Goal: Information Seeking & Learning: Learn about a topic

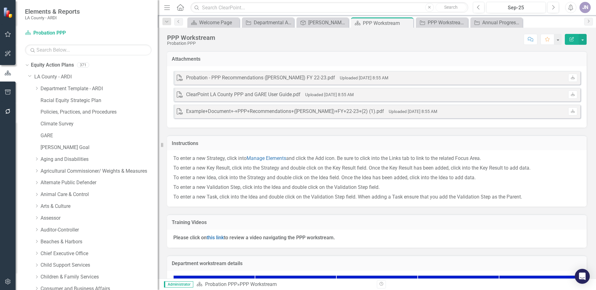
scroll to position [374, 0]
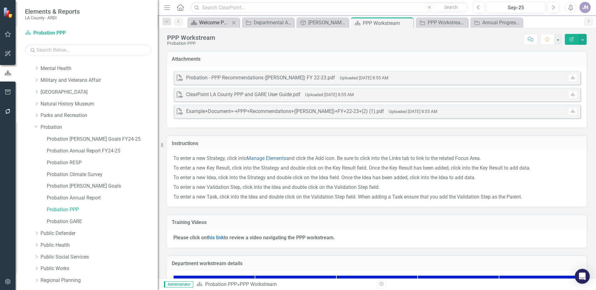
click at [213, 23] on div "Welcome Page" at bounding box center [214, 23] width 31 height 8
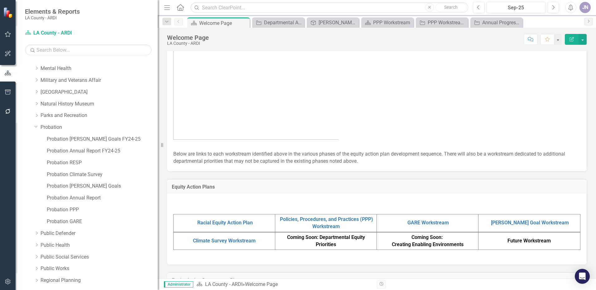
scroll to position [298, 0]
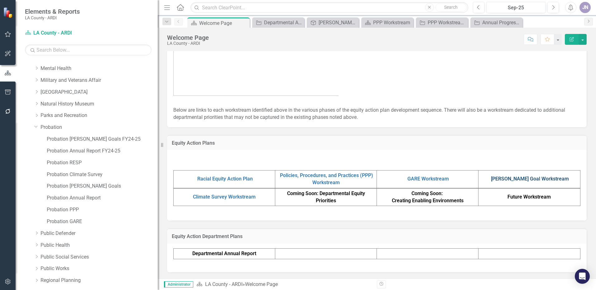
click at [524, 177] on link "[PERSON_NAME] Goal Workstream" at bounding box center [530, 179] width 78 height 6
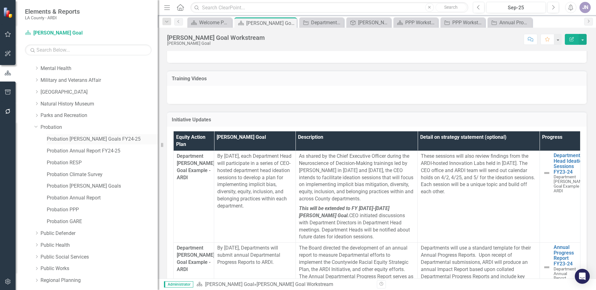
click at [70, 139] on link "Probation [PERSON_NAME] Goals FY24-25" at bounding box center [102, 139] width 111 height 7
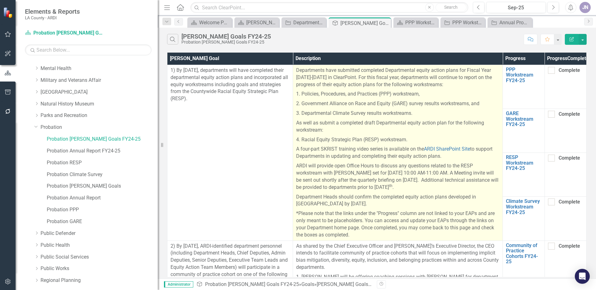
click at [302, 219] on p "*Please note that the links under the "Progress" column are not linked to your …" at bounding box center [397, 224] width 203 height 30
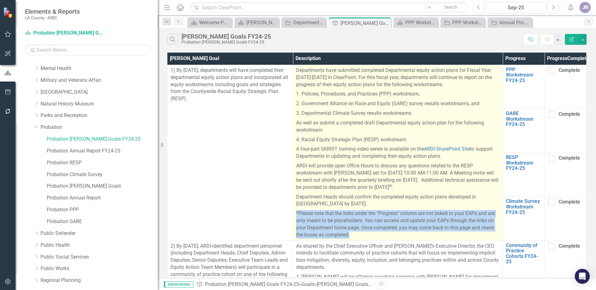
drag, startPoint x: 296, startPoint y: 220, endPoint x: 374, endPoint y: 247, distance: 83.0
click at [374, 241] on td "Departments have submitted completed Departmental equity action plans for Fisca…" at bounding box center [398, 153] width 210 height 176
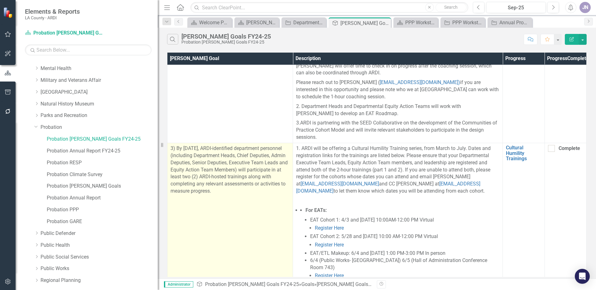
scroll to position [312, 0]
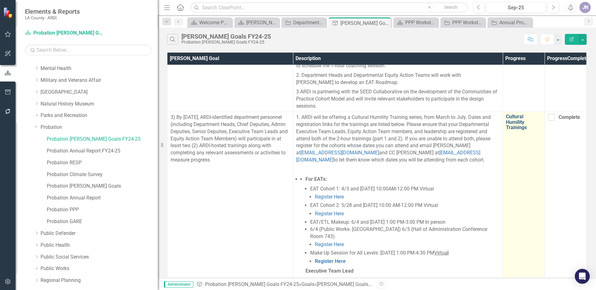
click at [513, 131] on link "Cultural Humility Trainings" at bounding box center [523, 122] width 35 height 17
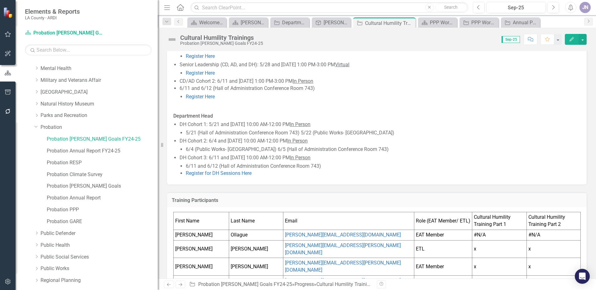
scroll to position [328, 0]
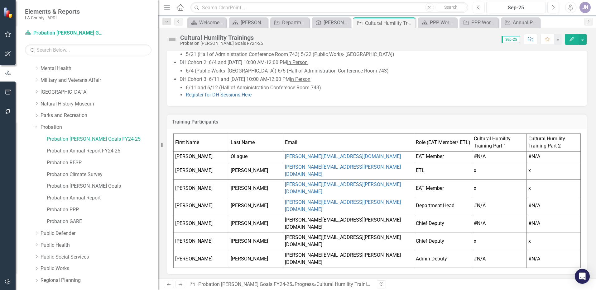
click at [243, 158] on td "Ollague" at bounding box center [256, 156] width 54 height 11
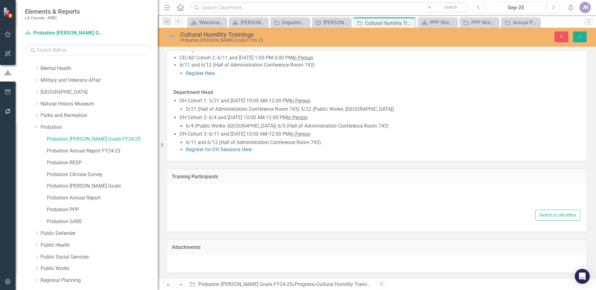
type textarea "<table style="border-collapse: collapse; width: 100.044%;" border="1"><colgroup…"
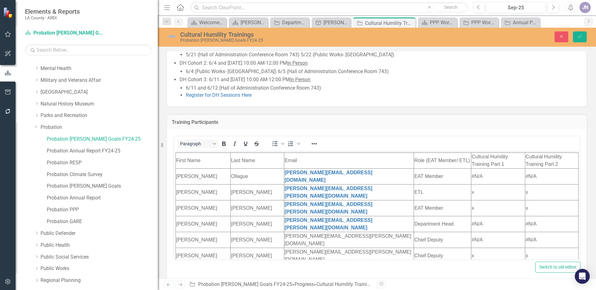
scroll to position [0, 0]
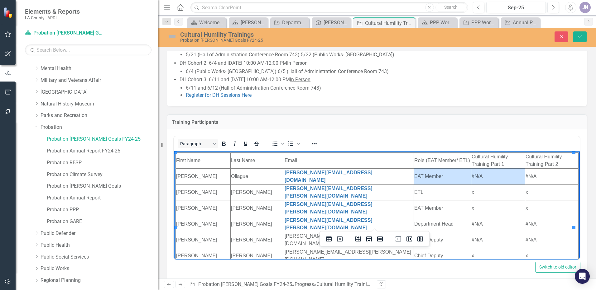
drag, startPoint x: 484, startPoint y: 173, endPoint x: 465, endPoint y: 173, distance: 18.4
click at [465, 173] on tr "[PERSON_NAME] [PERSON_NAME][EMAIL_ADDRESS][DOMAIN_NAME] EAT Member #N/A #N/A" at bounding box center [377, 177] width 403 height 16
click at [484, 173] on td "#N/A" at bounding box center [498, 177] width 54 height 16
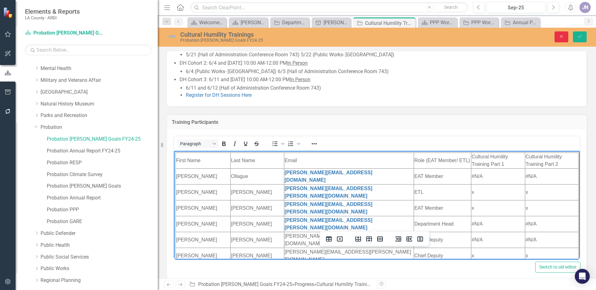
click at [561, 36] on icon "Close" at bounding box center [561, 36] width 6 height 4
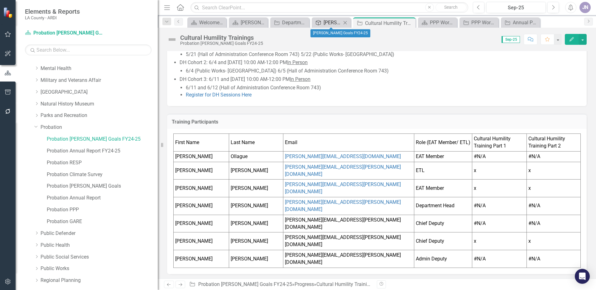
click at [330, 22] on div "[PERSON_NAME] Goals FY24-25" at bounding box center [332, 23] width 18 height 8
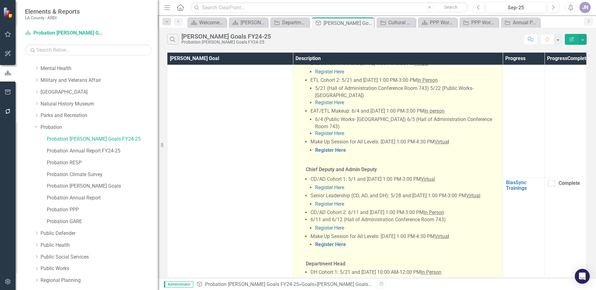
scroll to position [530, 0]
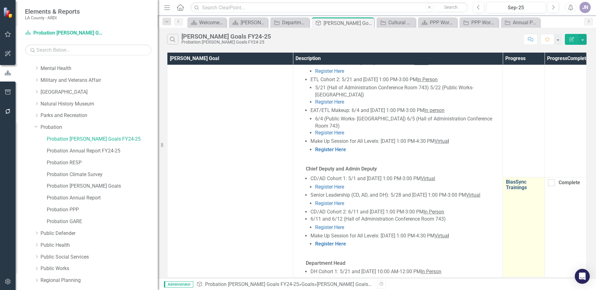
click at [512, 179] on link "BiasSync Trainings" at bounding box center [523, 184] width 35 height 11
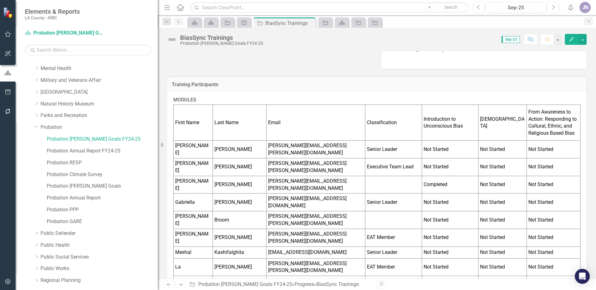
scroll to position [156, 0]
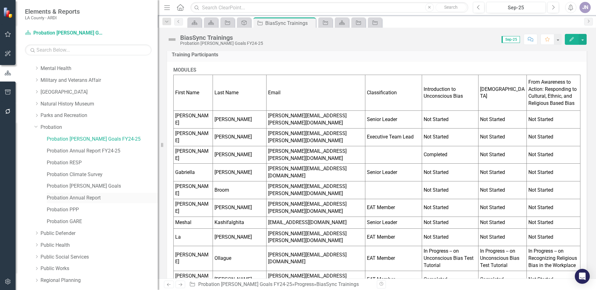
click at [71, 201] on link "Probation Annual Report" at bounding box center [102, 198] width 111 height 7
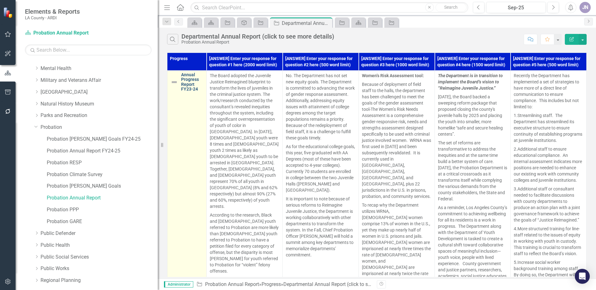
click at [185, 83] on link "Annual Progress Report FY23-24" at bounding box center [192, 82] width 22 height 19
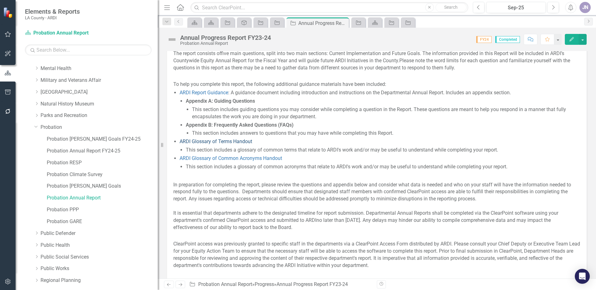
scroll to position [62, 0]
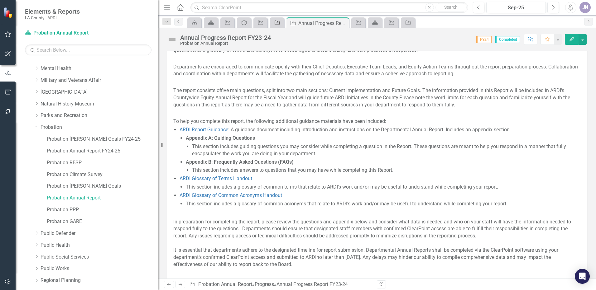
click at [278, 24] on icon "Progress" at bounding box center [277, 22] width 6 height 5
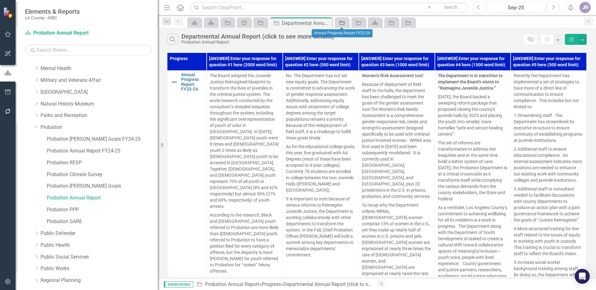
click at [340, 25] on icon at bounding box center [341, 23] width 5 height 4
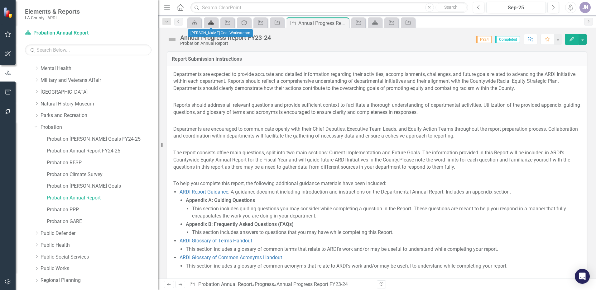
click at [209, 23] on icon at bounding box center [211, 23] width 6 height 4
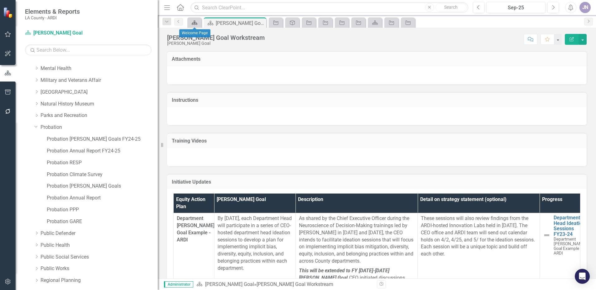
click at [195, 25] on icon "Equity Action Plan" at bounding box center [194, 22] width 6 height 5
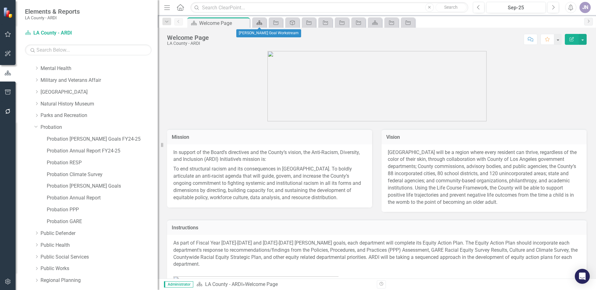
click at [260, 23] on icon at bounding box center [259, 23] width 6 height 4
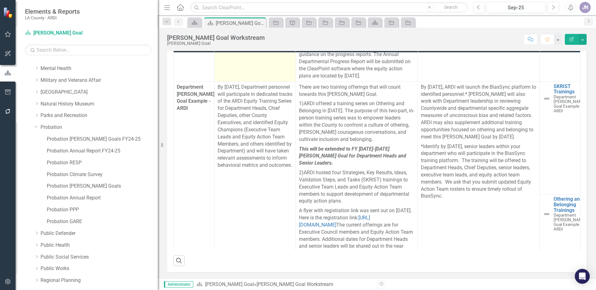
scroll to position [39, 0]
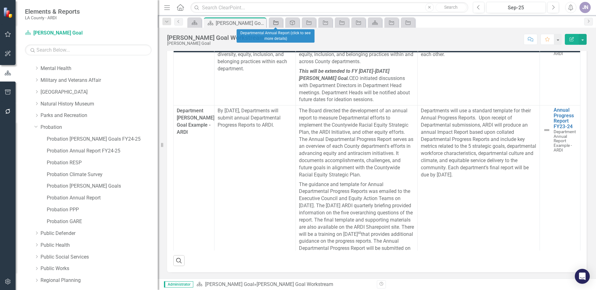
click at [275, 23] on icon "Progress" at bounding box center [276, 22] width 6 height 5
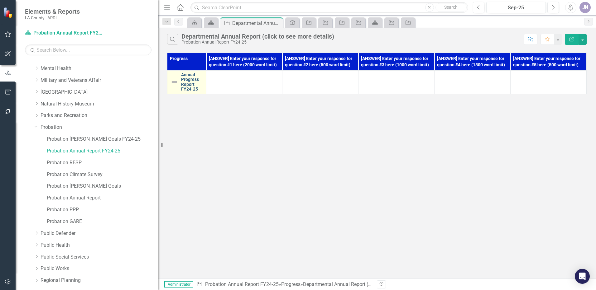
click at [188, 78] on link "Annual Progress Report FY24-25" at bounding box center [192, 82] width 22 height 19
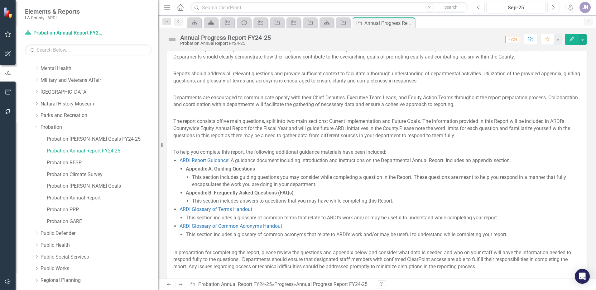
scroll to position [31, 0]
click at [202, 162] on link "ARDI Report Guidance" at bounding box center [203, 161] width 49 height 6
